Goal: Information Seeking & Learning: Learn about a topic

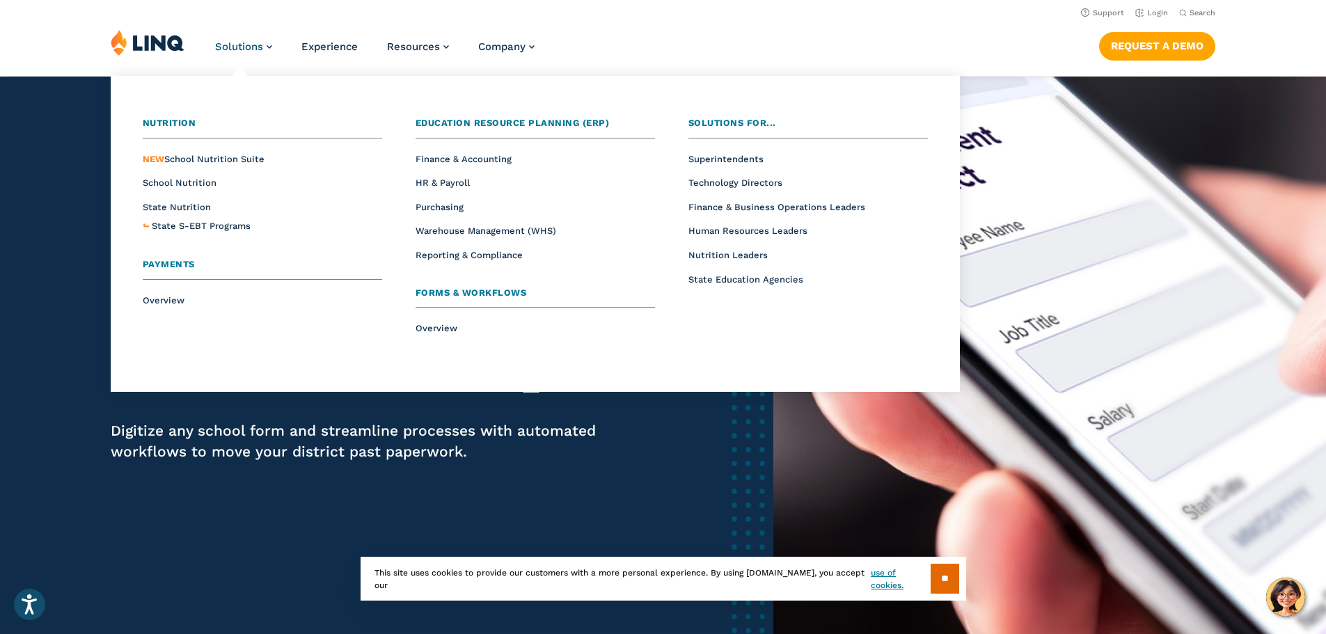
click at [450, 292] on span "Forms & Workflows" at bounding box center [471, 293] width 111 height 10
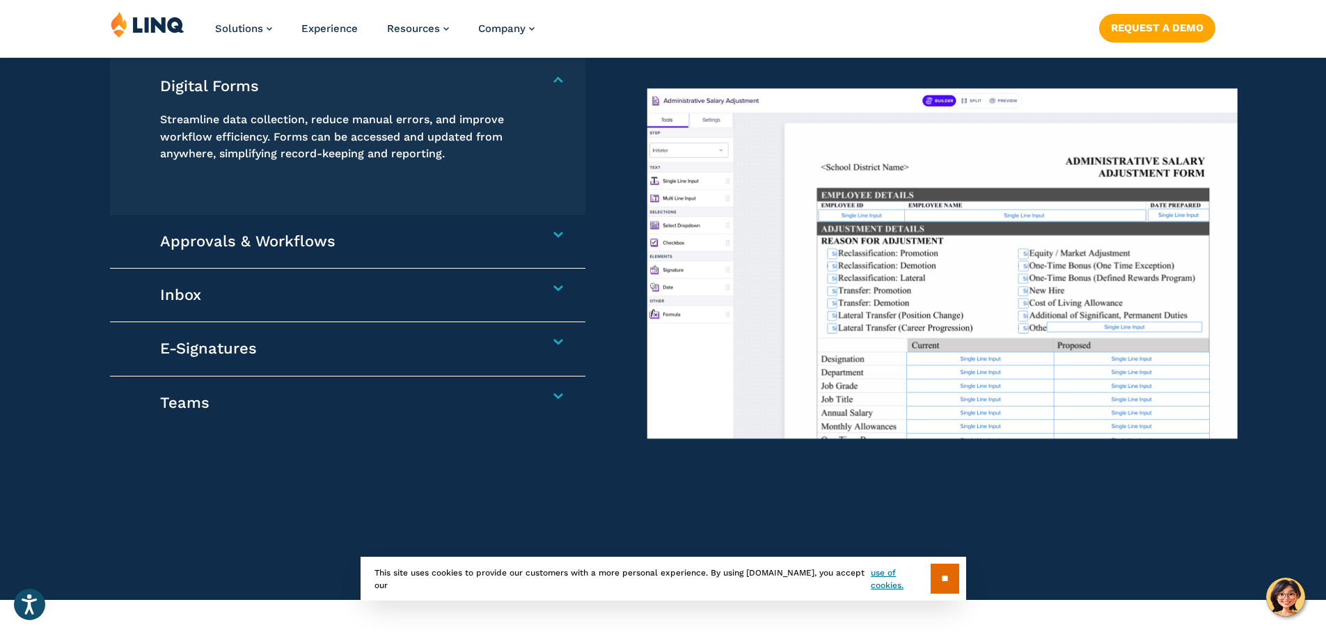
scroll to position [1323, 0]
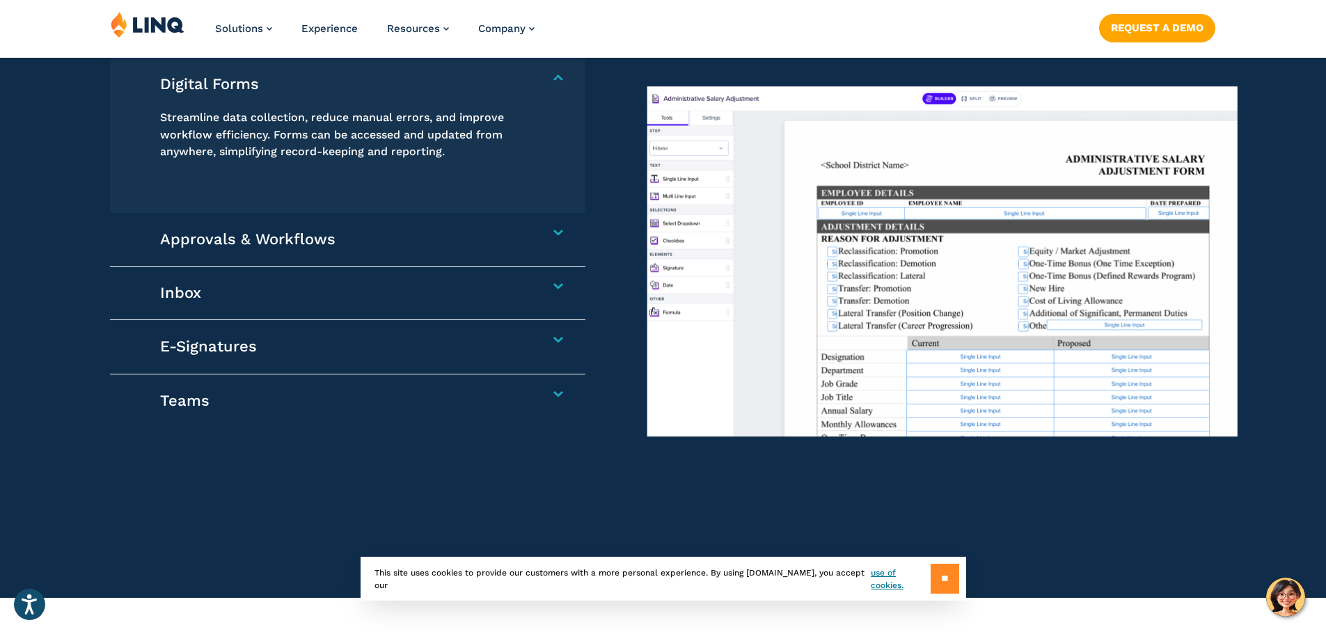
click at [937, 583] on input "**" at bounding box center [945, 579] width 29 height 30
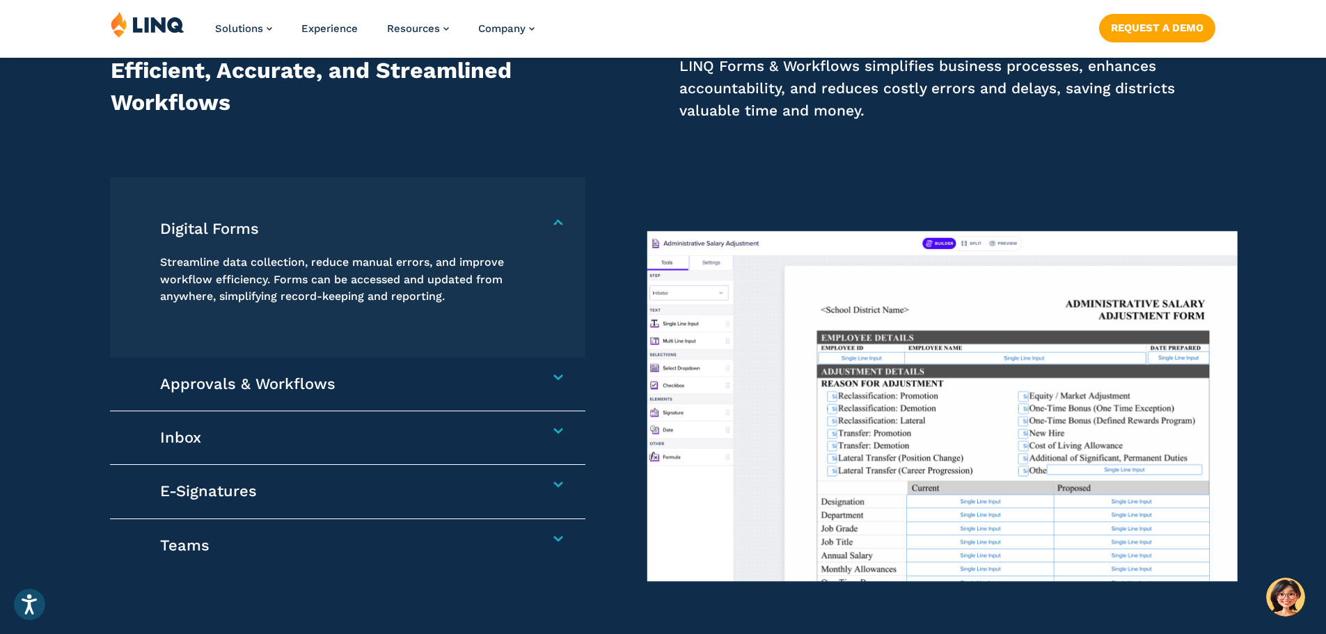
scroll to position [1184, 0]
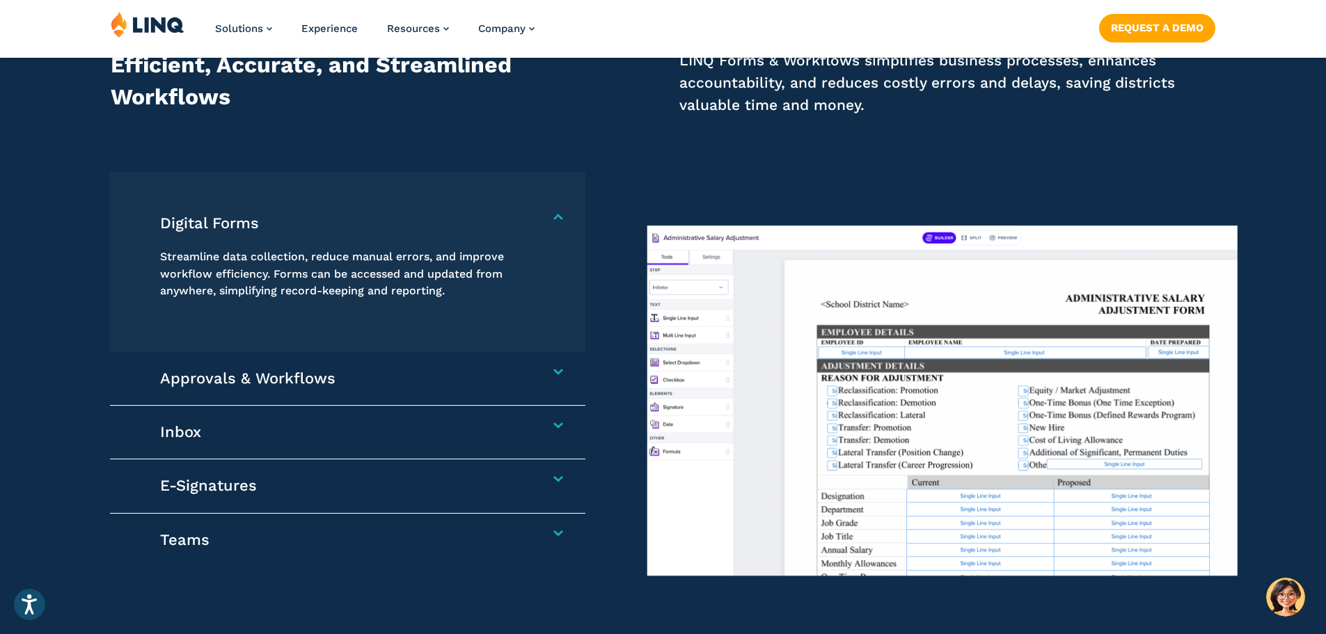
click at [199, 382] on h4 "Approvals & Workflows" at bounding box center [340, 378] width 361 height 19
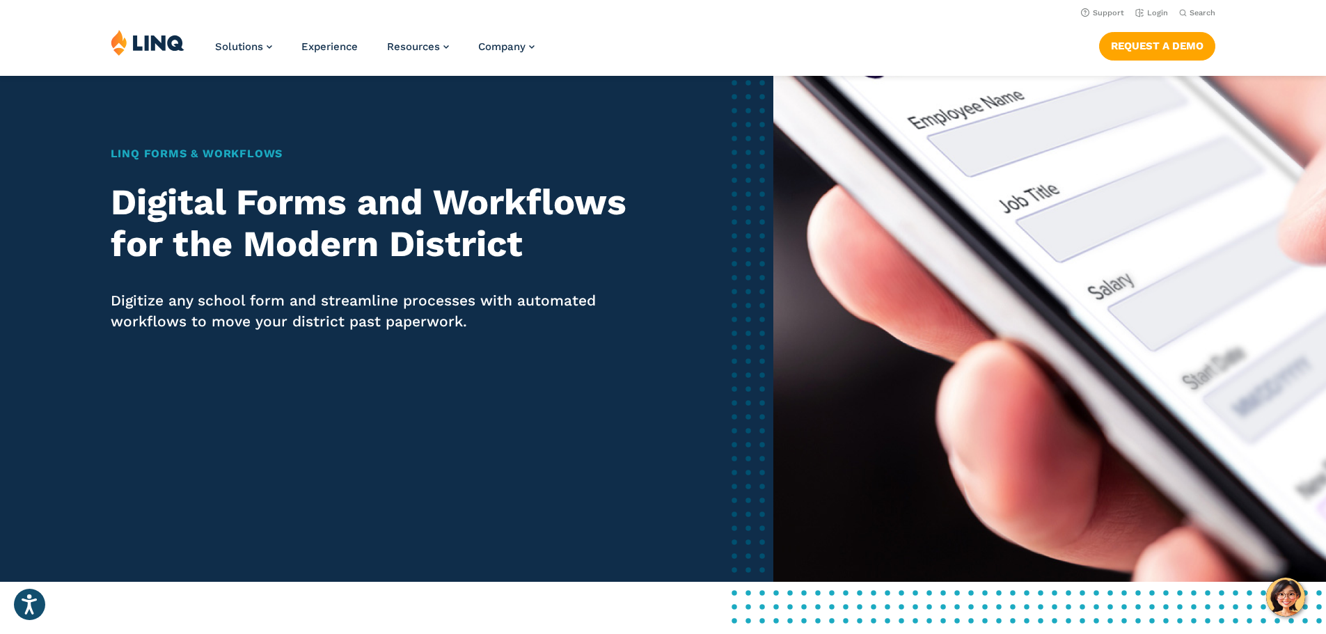
scroll to position [0, 0]
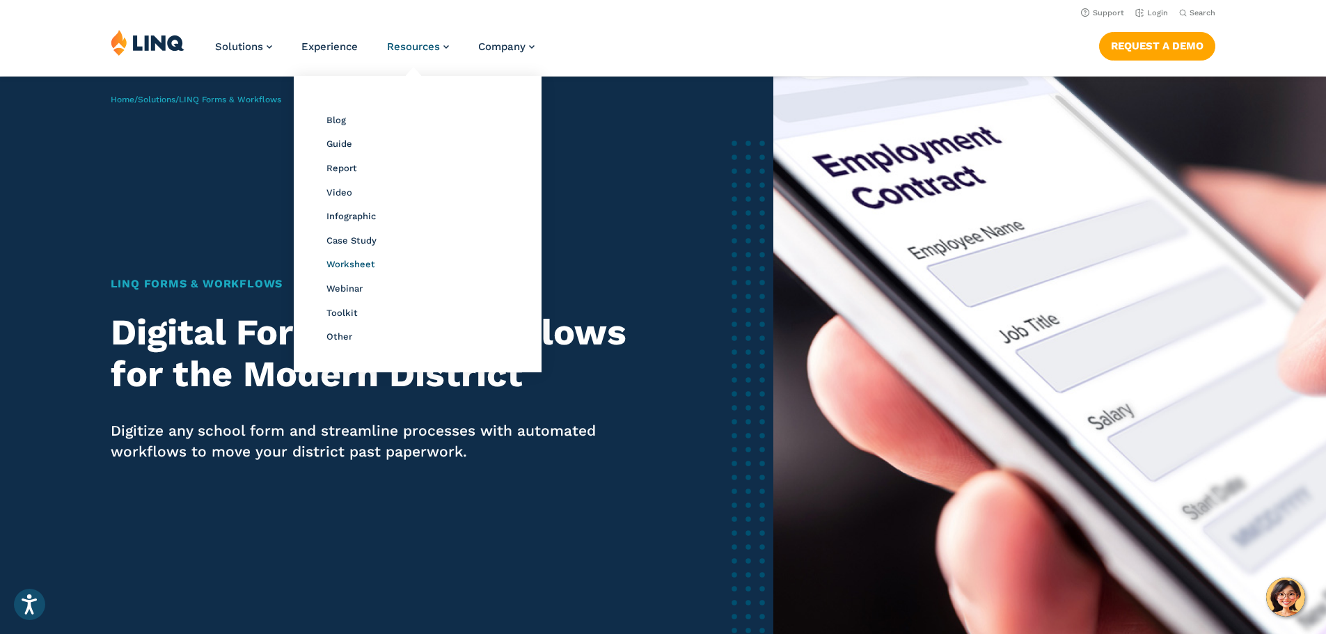
click at [337, 265] on span "Worksheet" at bounding box center [351, 264] width 49 height 10
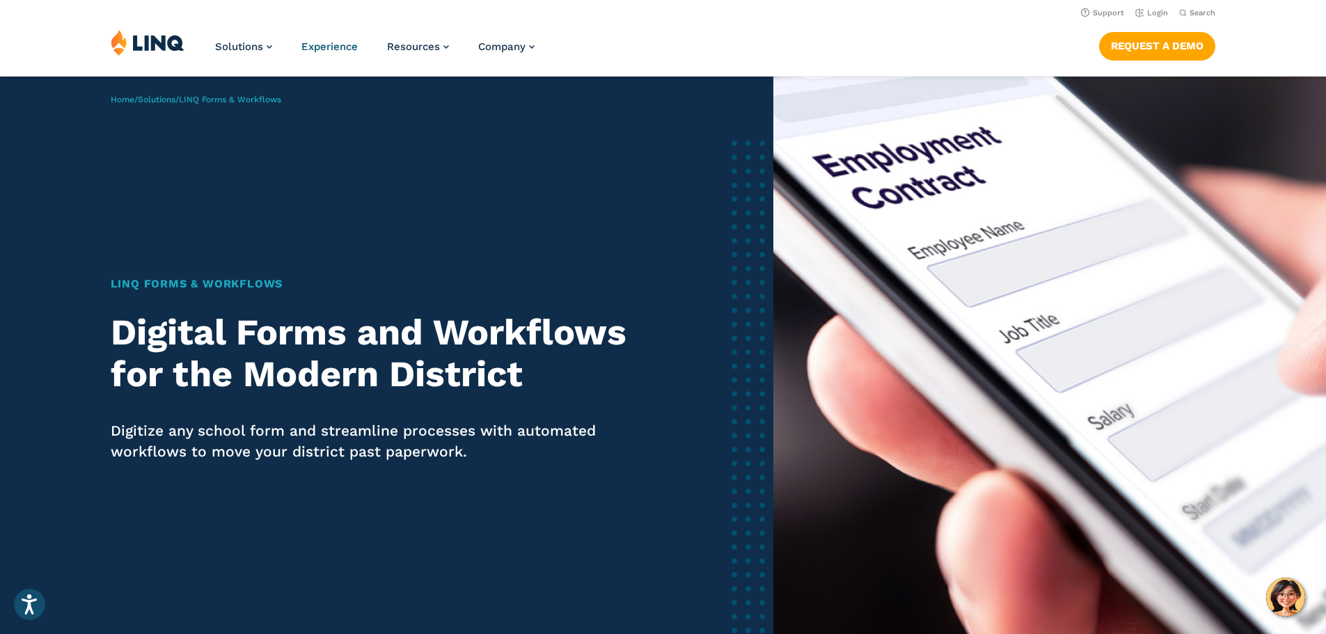
click at [331, 46] on span "Experience" at bounding box center [329, 46] width 56 height 13
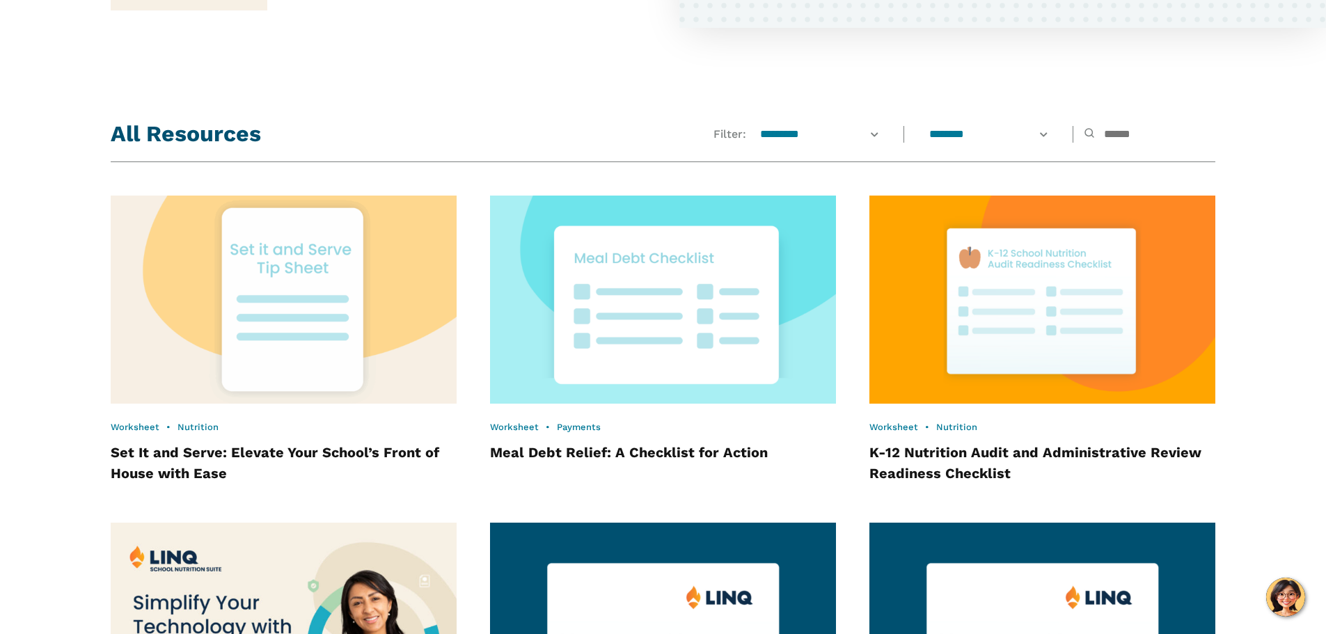
scroll to position [1159, 0]
